Goal: Information Seeking & Learning: Check status

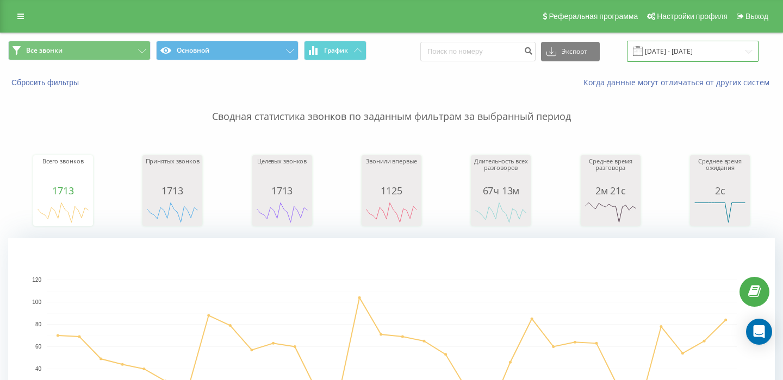
click at [663, 54] on input "[DATE] - [DATE]" at bounding box center [693, 51] width 132 height 21
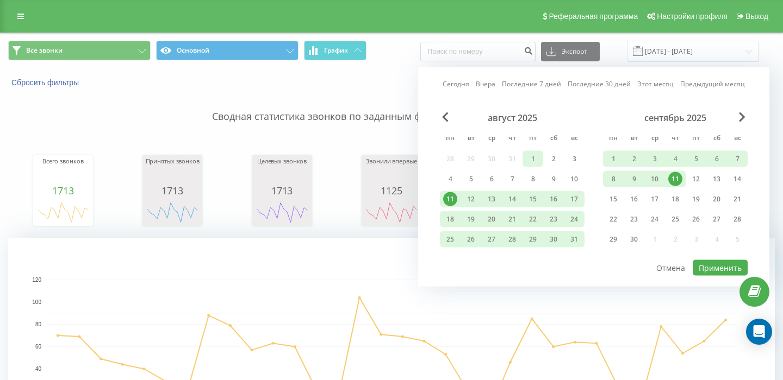
click at [528, 158] on div "1" at bounding box center [532, 159] width 14 height 14
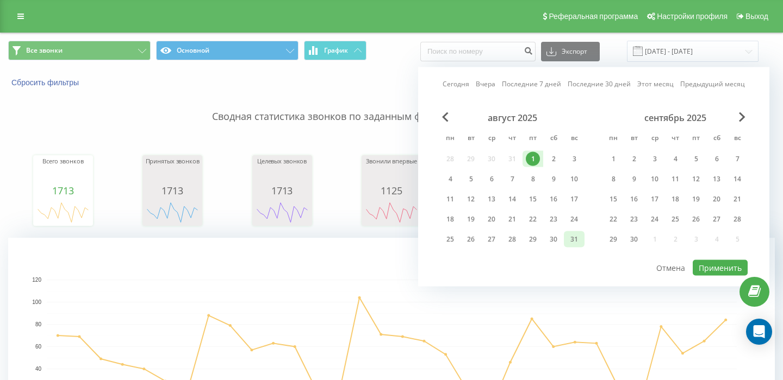
click at [572, 239] on div "31" at bounding box center [574, 240] width 14 height 14
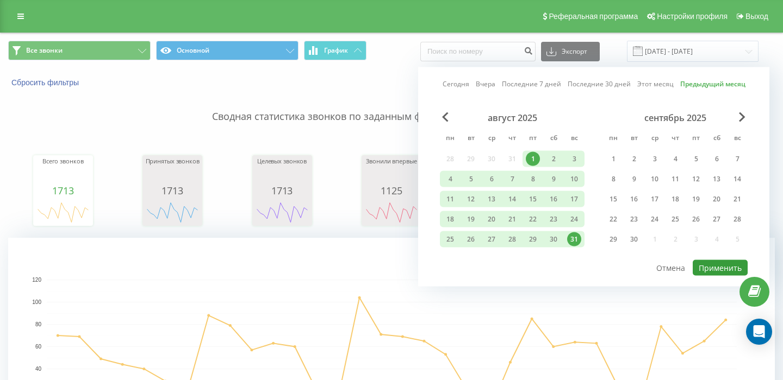
click at [711, 271] on button "Применить" at bounding box center [719, 268] width 55 height 16
type input "[DATE] - [DATE]"
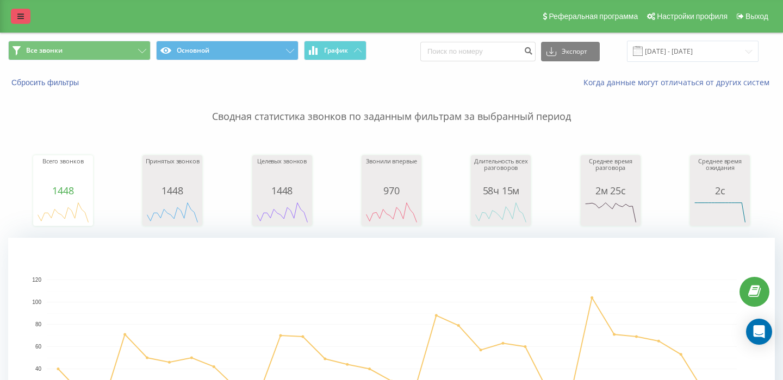
click at [24, 18] on link at bounding box center [21, 16] width 20 height 15
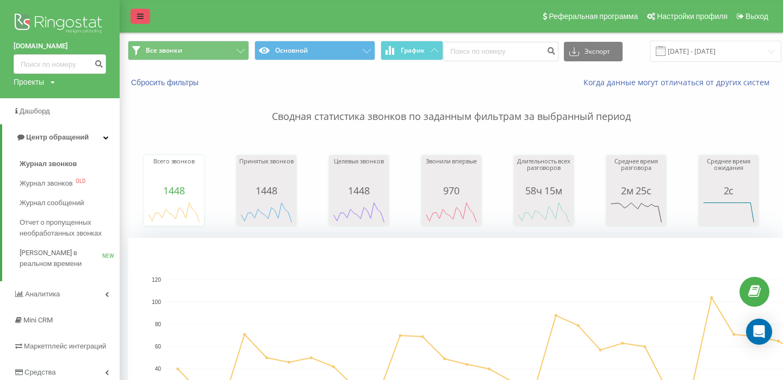
click at [24, 18] on img at bounding box center [60, 24] width 92 height 27
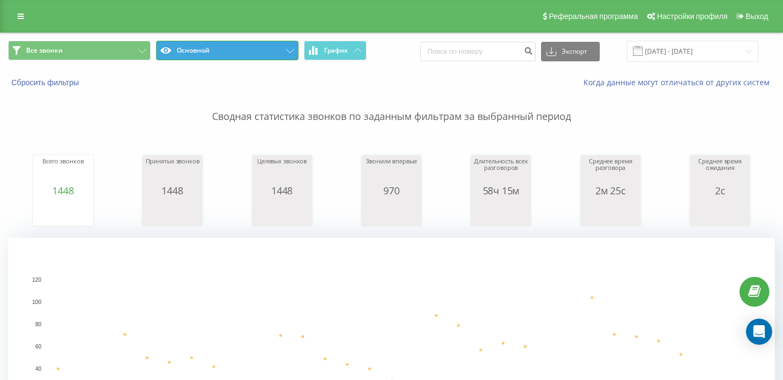
click at [289, 54] on button "Основной" at bounding box center [227, 51] width 142 height 20
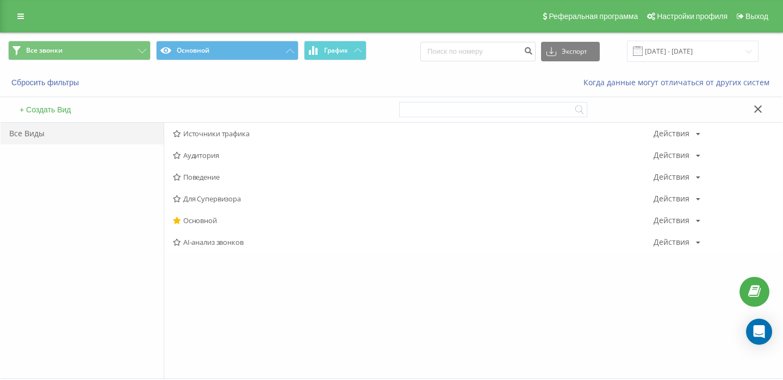
click at [760, 109] on icon at bounding box center [758, 109] width 8 height 8
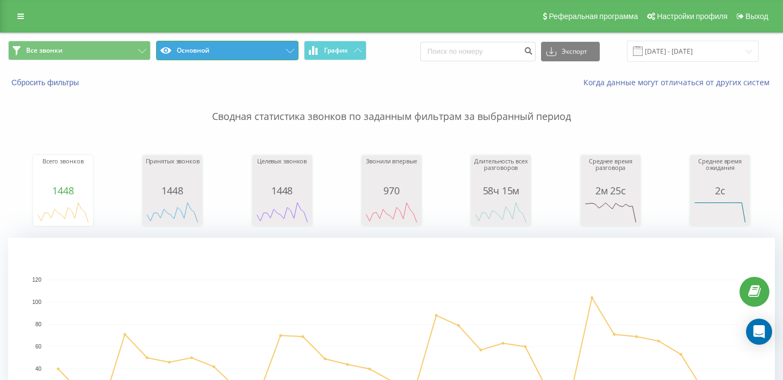
click at [287, 58] on button "Основной" at bounding box center [227, 51] width 142 height 20
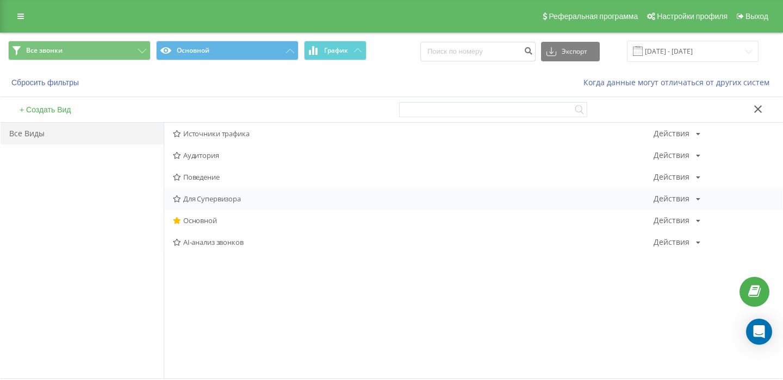
click at [233, 204] on div "Для Супервизора Действия Редактировать Копировать Удалить По умолчанию Поделить…" at bounding box center [473, 199] width 618 height 22
click at [232, 197] on span "Для Супервизора" at bounding box center [413, 199] width 480 height 8
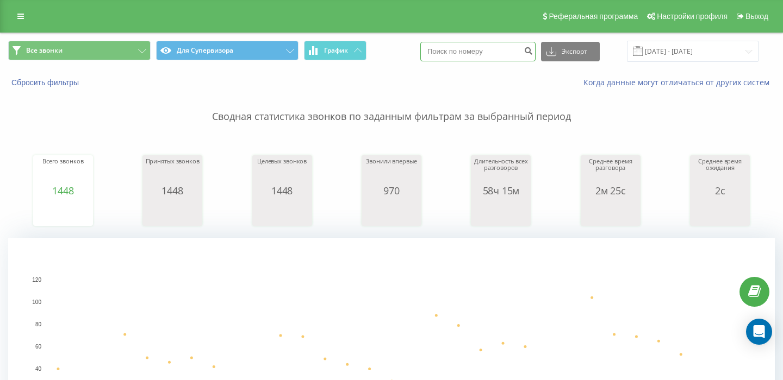
click at [476, 49] on input at bounding box center [477, 52] width 115 height 20
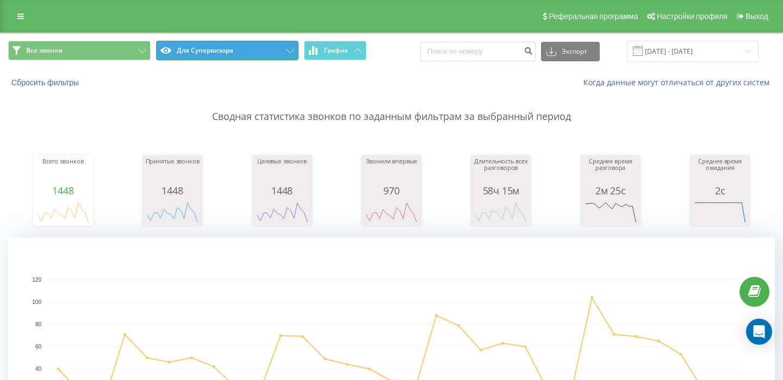
click at [279, 51] on button "Для Супервизора" at bounding box center [227, 51] width 142 height 20
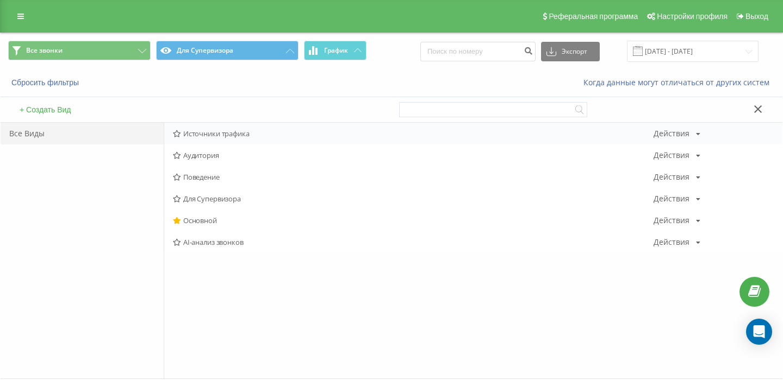
click at [231, 132] on span "Источники трафика" at bounding box center [413, 134] width 480 height 8
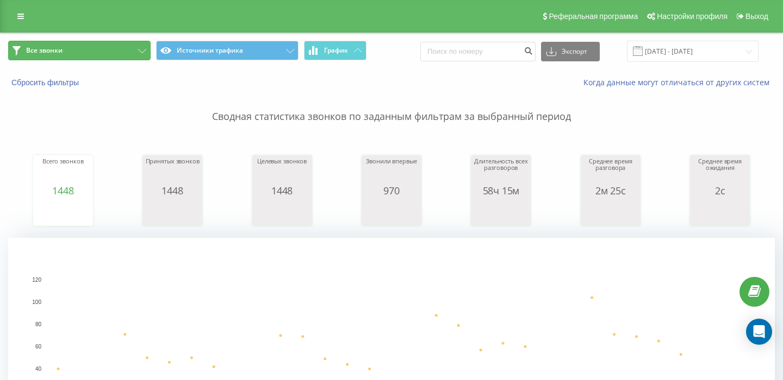
click at [138, 50] on icon at bounding box center [142, 51] width 8 height 4
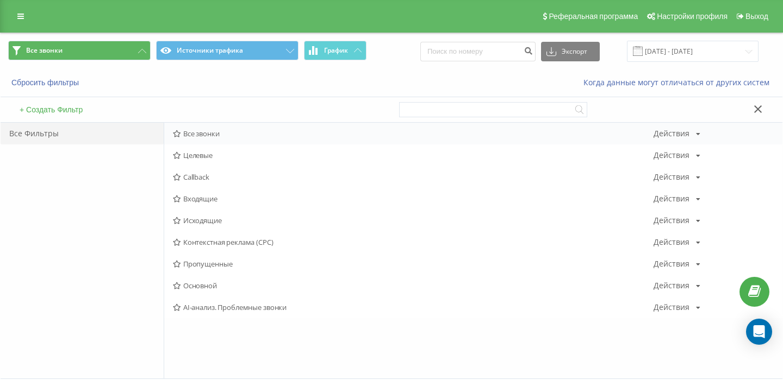
click at [215, 137] on span "Все звонки" at bounding box center [413, 134] width 480 height 8
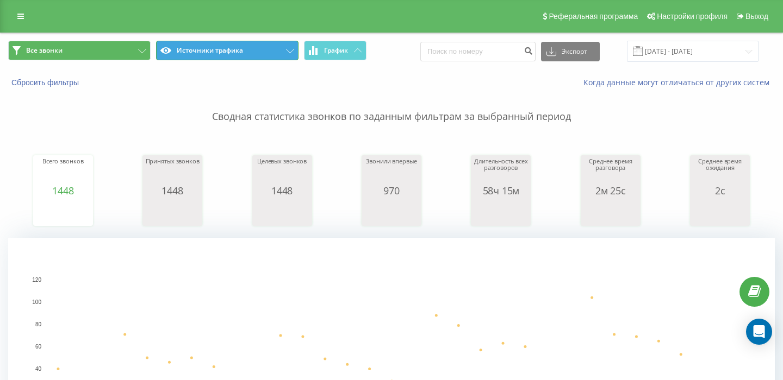
click at [230, 50] on button "Источники трафика" at bounding box center [227, 51] width 142 height 20
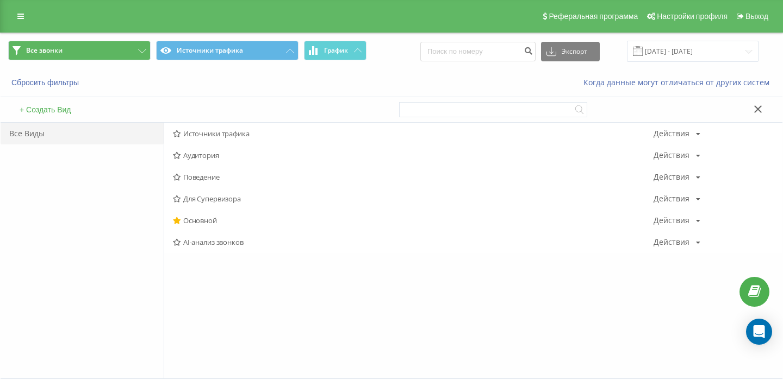
click at [758, 115] on button at bounding box center [758, 109] width 16 height 11
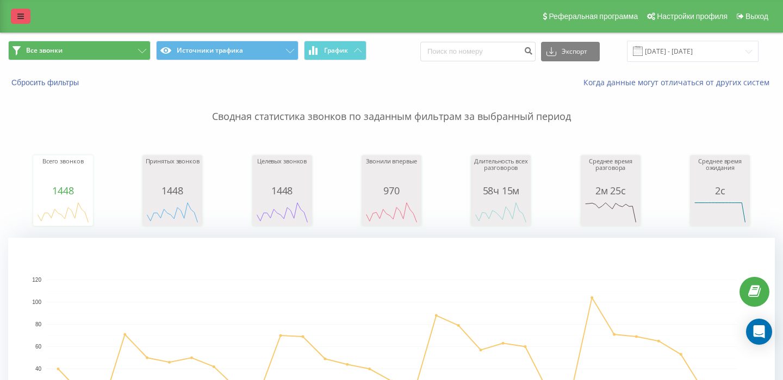
click at [16, 16] on link at bounding box center [21, 16] width 20 height 15
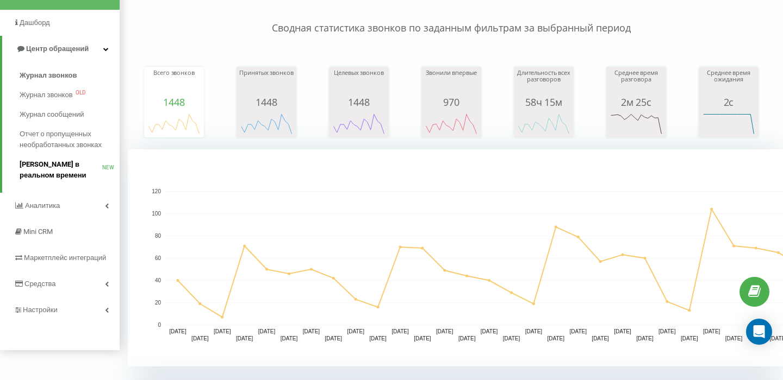
scroll to position [105, 0]
